Goal: Task Accomplishment & Management: Use online tool/utility

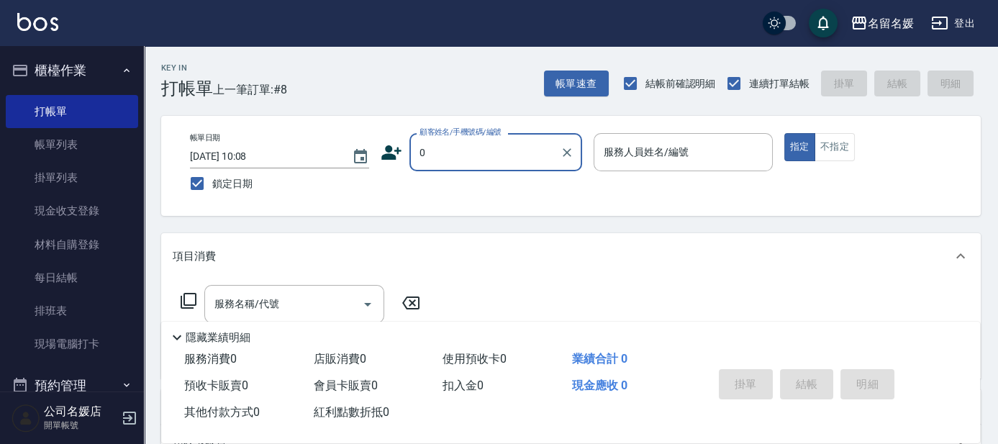
type input "0"
type input "04"
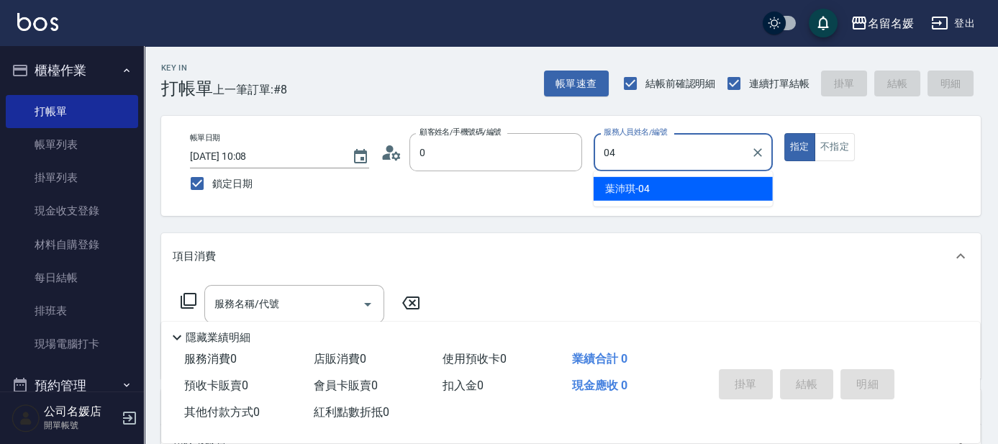
type input "無名字/02/null"
type input "04"
type button "true"
type input "[PERSON_NAME]-04"
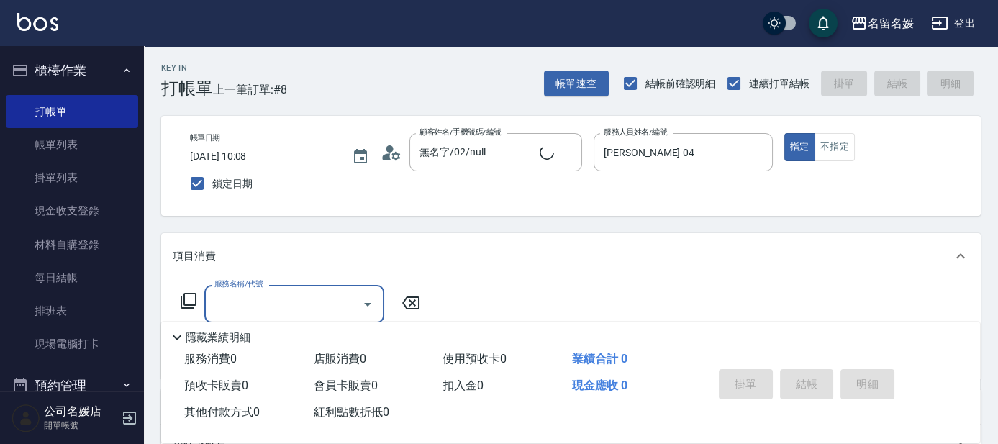
type input "新客人 姓名未設定/0/null"
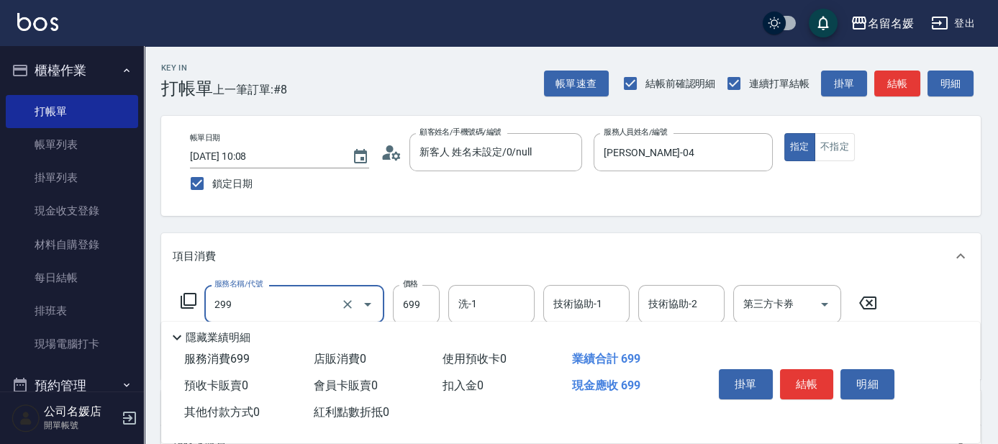
type input "滾珠洗髮699(299)"
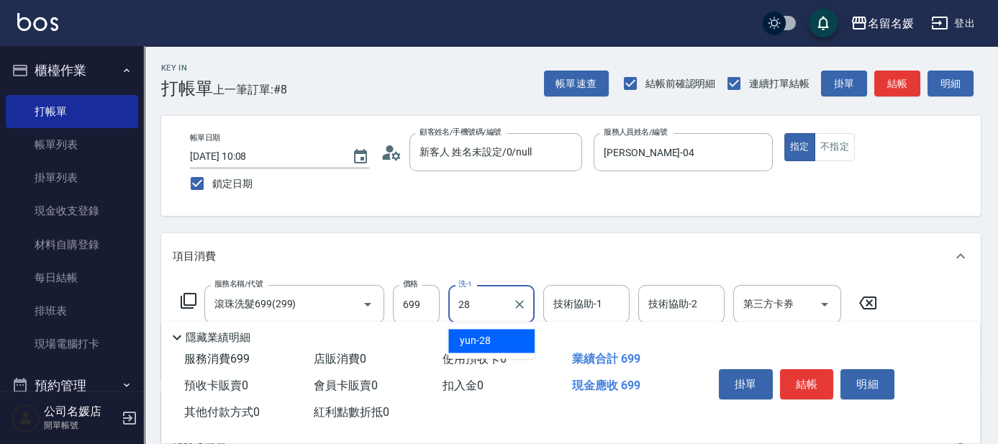
type input "yun-28"
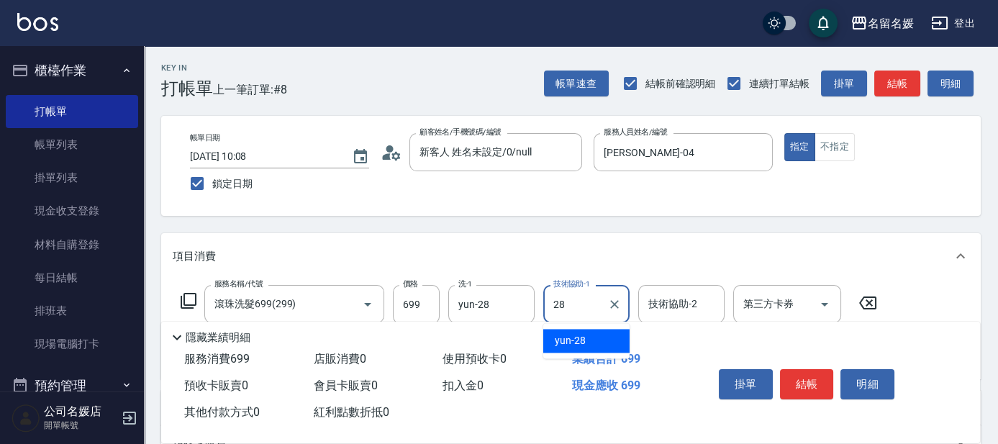
type input "yun-28"
type input "6"
type input "潤絲(801)"
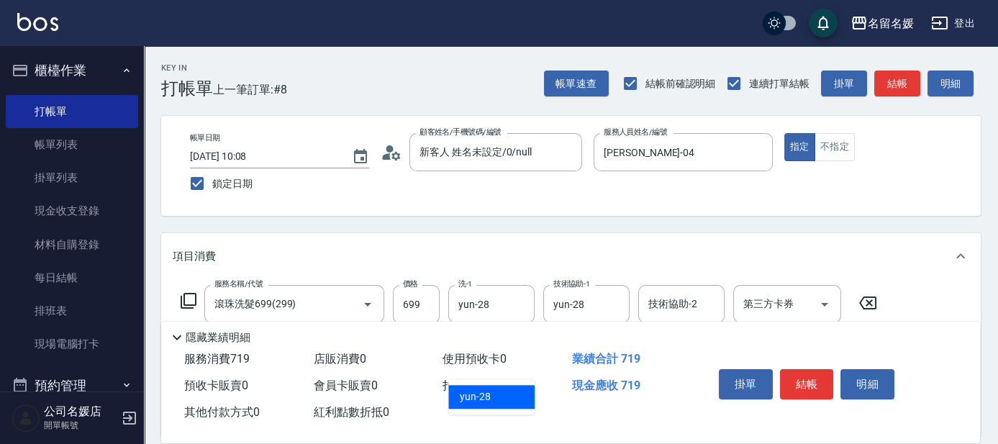
type input "yun-28"
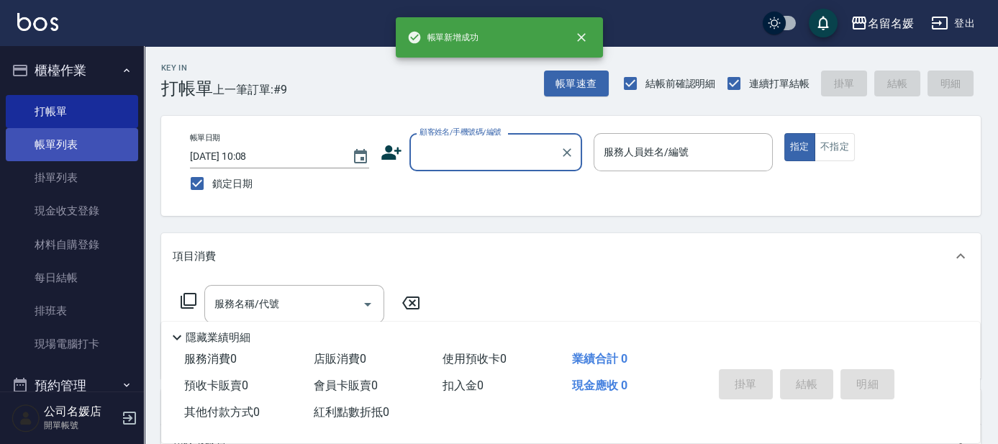
click at [46, 159] on link "帳單列表" at bounding box center [72, 144] width 132 height 33
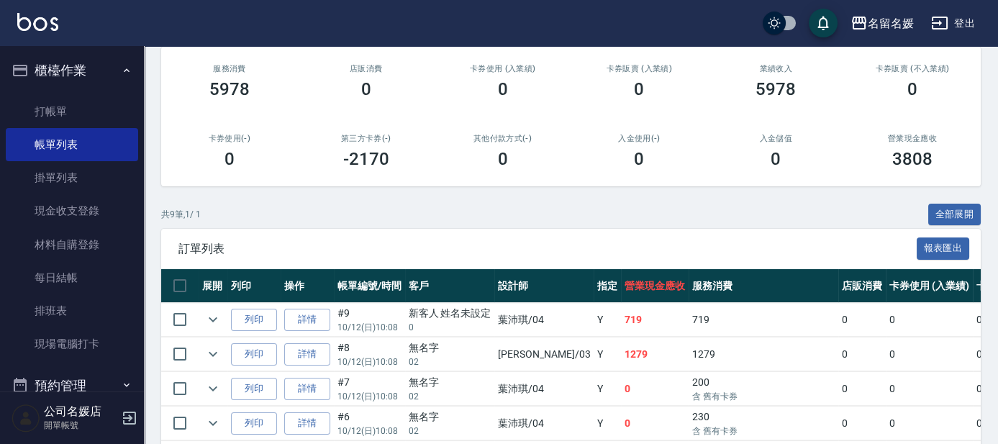
scroll to position [196, 0]
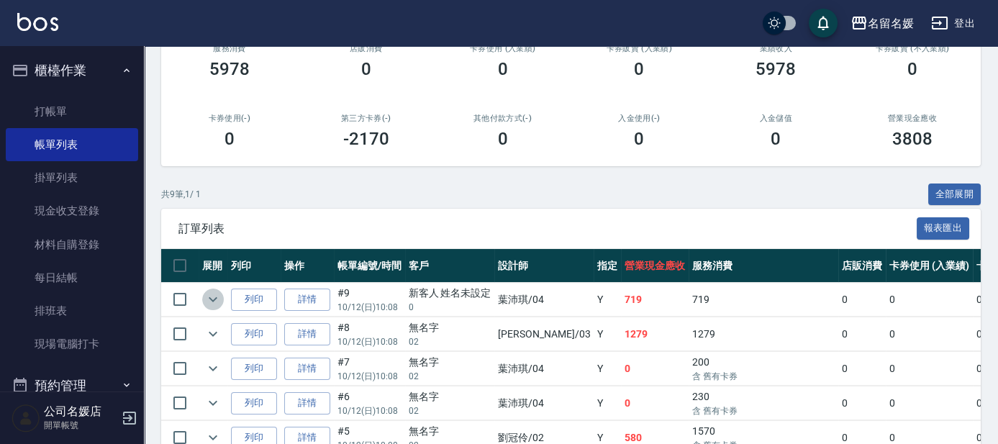
click at [214, 296] on icon "expand row" at bounding box center [212, 299] width 17 height 17
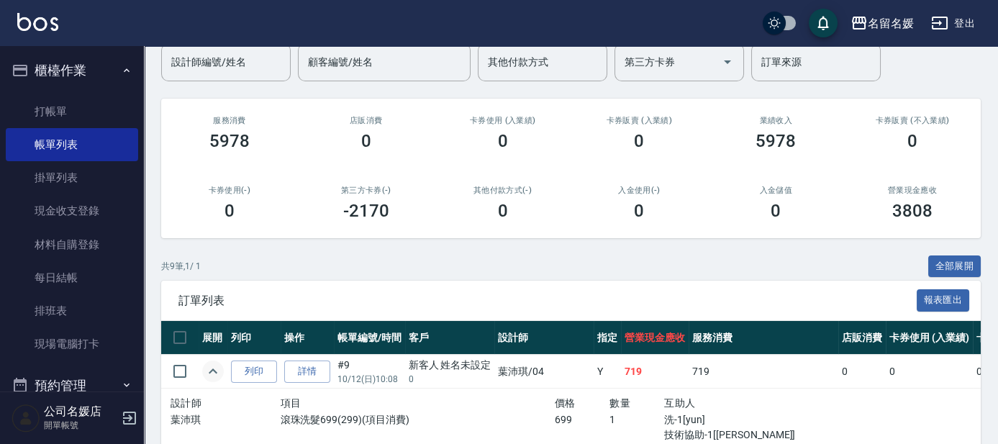
scroll to position [0, 0]
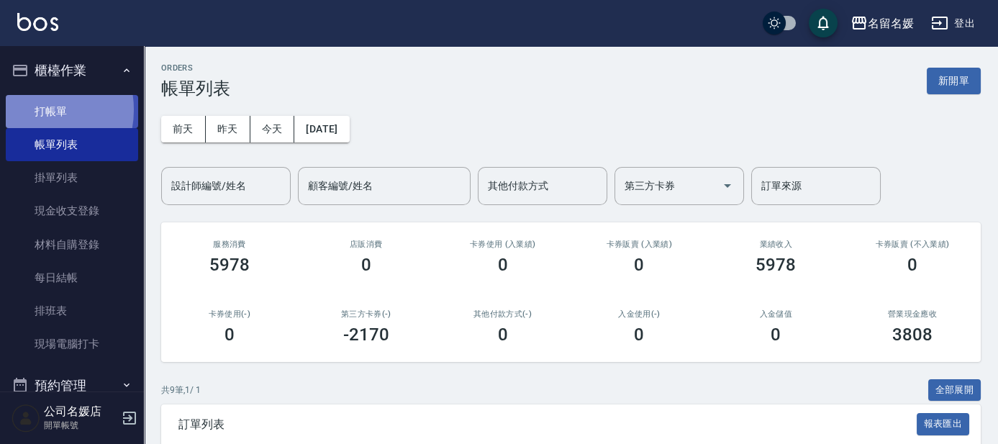
click at [32, 109] on link "打帳單" at bounding box center [72, 111] width 132 height 33
